Goal: Task Accomplishment & Management: Use online tool/utility

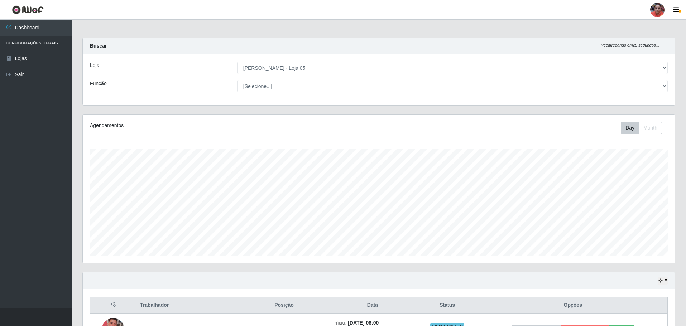
select select "252"
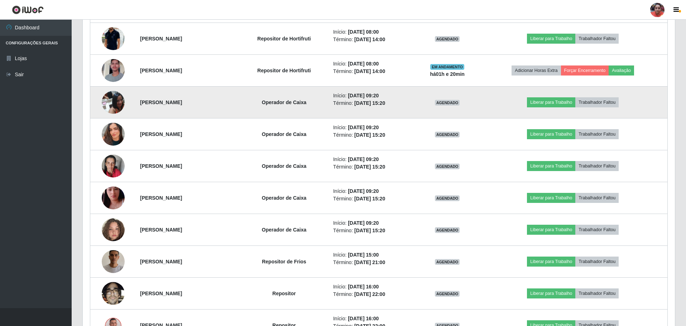
scroll to position [573, 0]
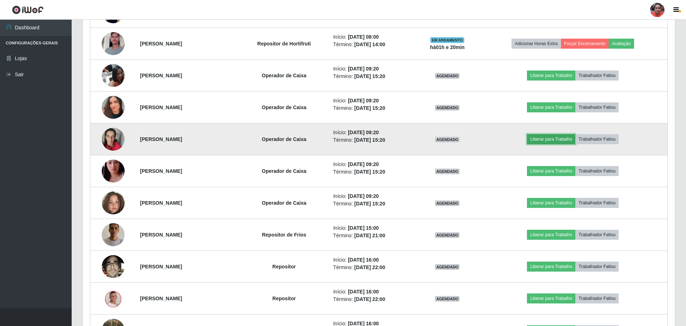
click at [545, 139] on button "Liberar para Trabalho" at bounding box center [551, 139] width 48 height 10
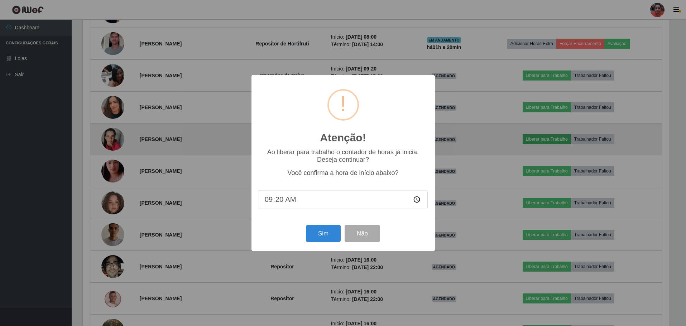
scroll to position [149, 588]
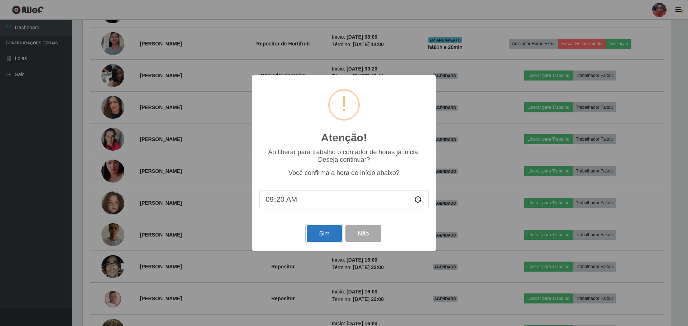
click at [328, 235] on button "Sim" at bounding box center [324, 233] width 35 height 17
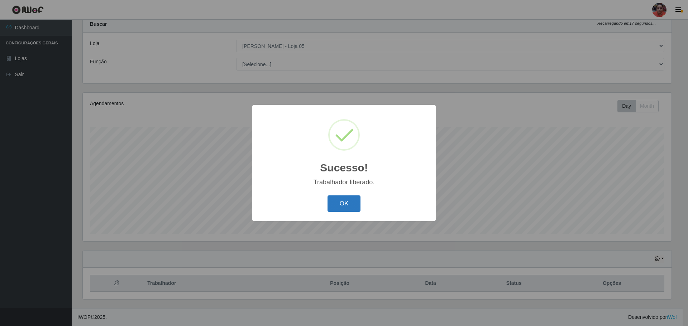
click at [341, 199] on button "OK" at bounding box center [343, 204] width 33 height 17
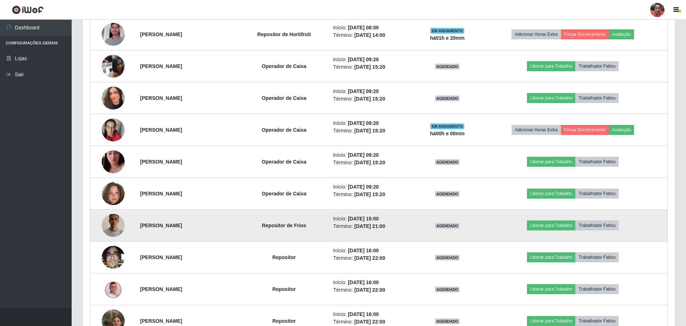
scroll to position [595, 0]
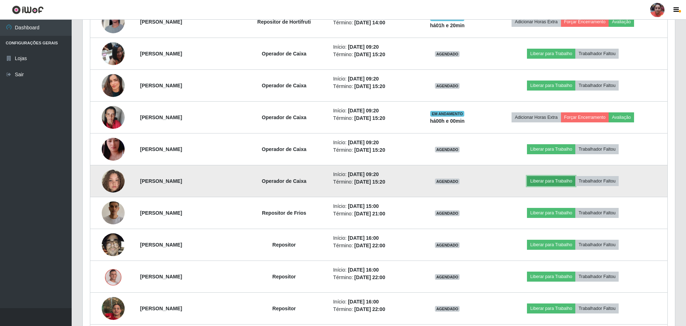
click at [572, 181] on button "Liberar para Trabalho" at bounding box center [551, 181] width 48 height 10
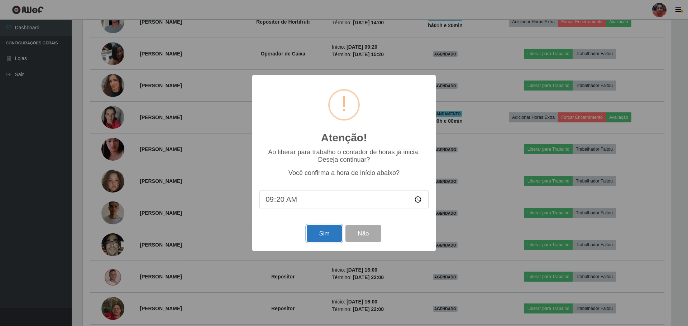
click at [328, 230] on button "Sim" at bounding box center [324, 233] width 35 height 17
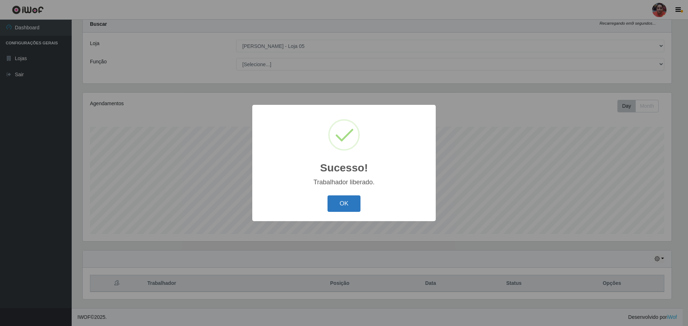
click at [340, 203] on button "OK" at bounding box center [343, 204] width 33 height 17
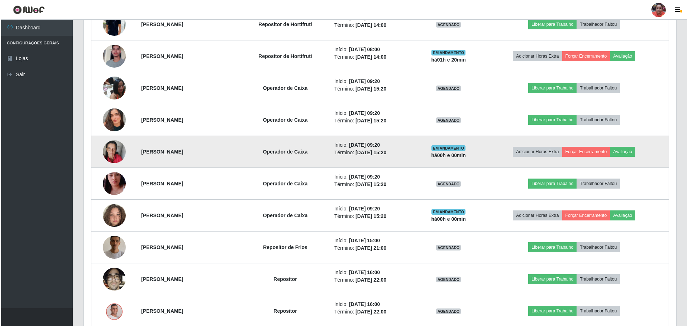
scroll to position [559, 0]
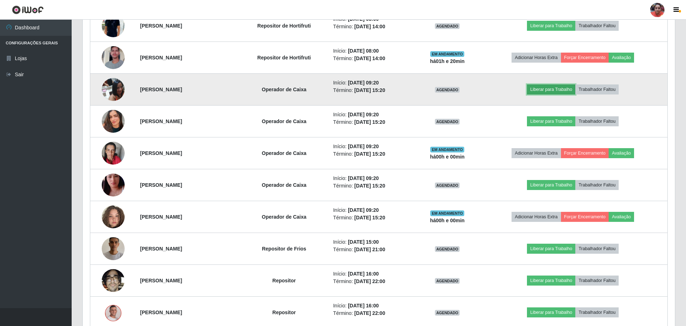
click at [551, 90] on button "Liberar para Trabalho" at bounding box center [551, 90] width 48 height 10
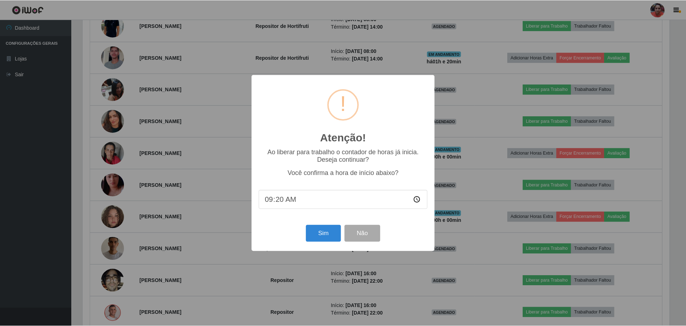
scroll to position [0, 0]
click at [331, 232] on button "Sim" at bounding box center [324, 233] width 35 height 17
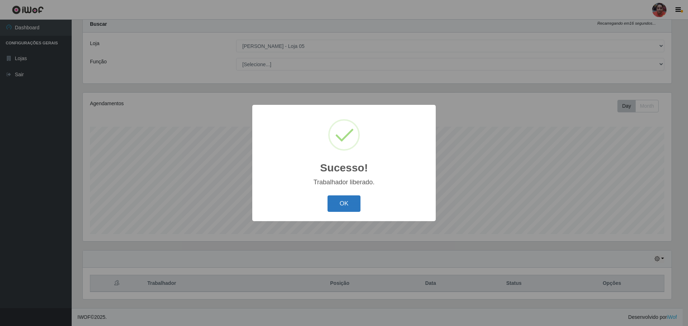
click at [347, 206] on button "OK" at bounding box center [343, 204] width 33 height 17
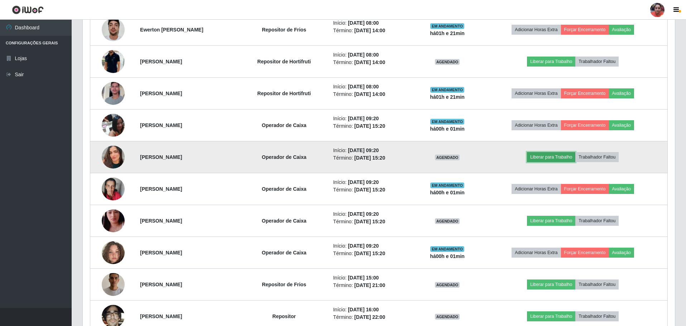
click at [565, 157] on button "Liberar para Trabalho" at bounding box center [551, 157] width 48 height 10
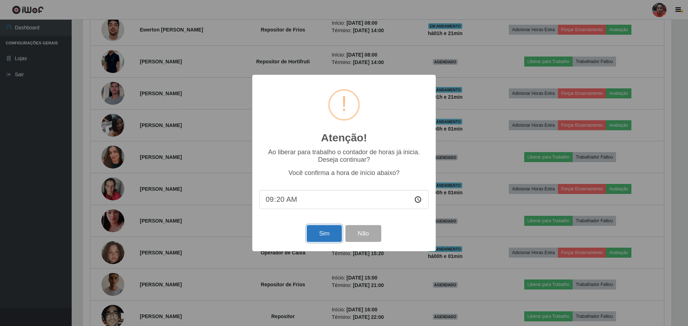
click at [313, 238] on button "Sim" at bounding box center [324, 233] width 35 height 17
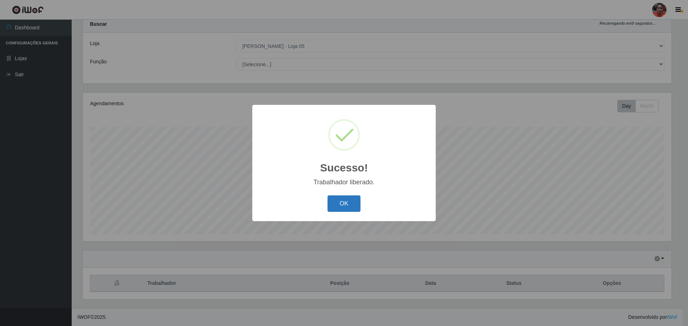
click at [336, 210] on button "OK" at bounding box center [343, 204] width 33 height 17
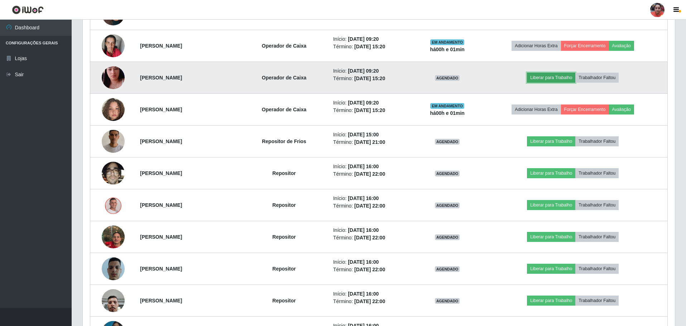
click at [545, 76] on button "Liberar para Trabalho" at bounding box center [551, 78] width 48 height 10
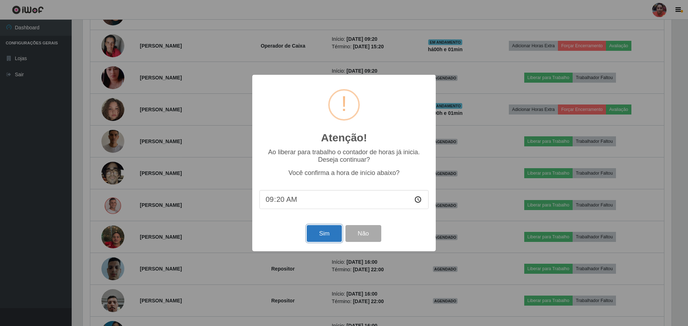
click at [338, 229] on button "Sim" at bounding box center [324, 233] width 35 height 17
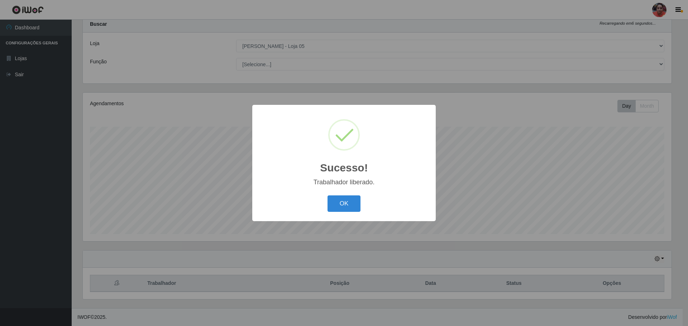
click at [353, 198] on button "OK" at bounding box center [343, 204] width 33 height 17
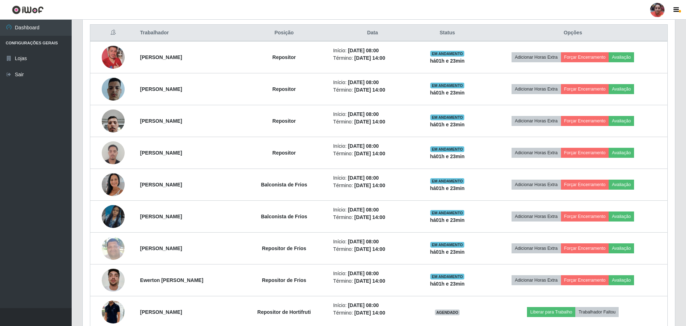
scroll to position [344, 0]
